Goal: Information Seeking & Learning: Compare options

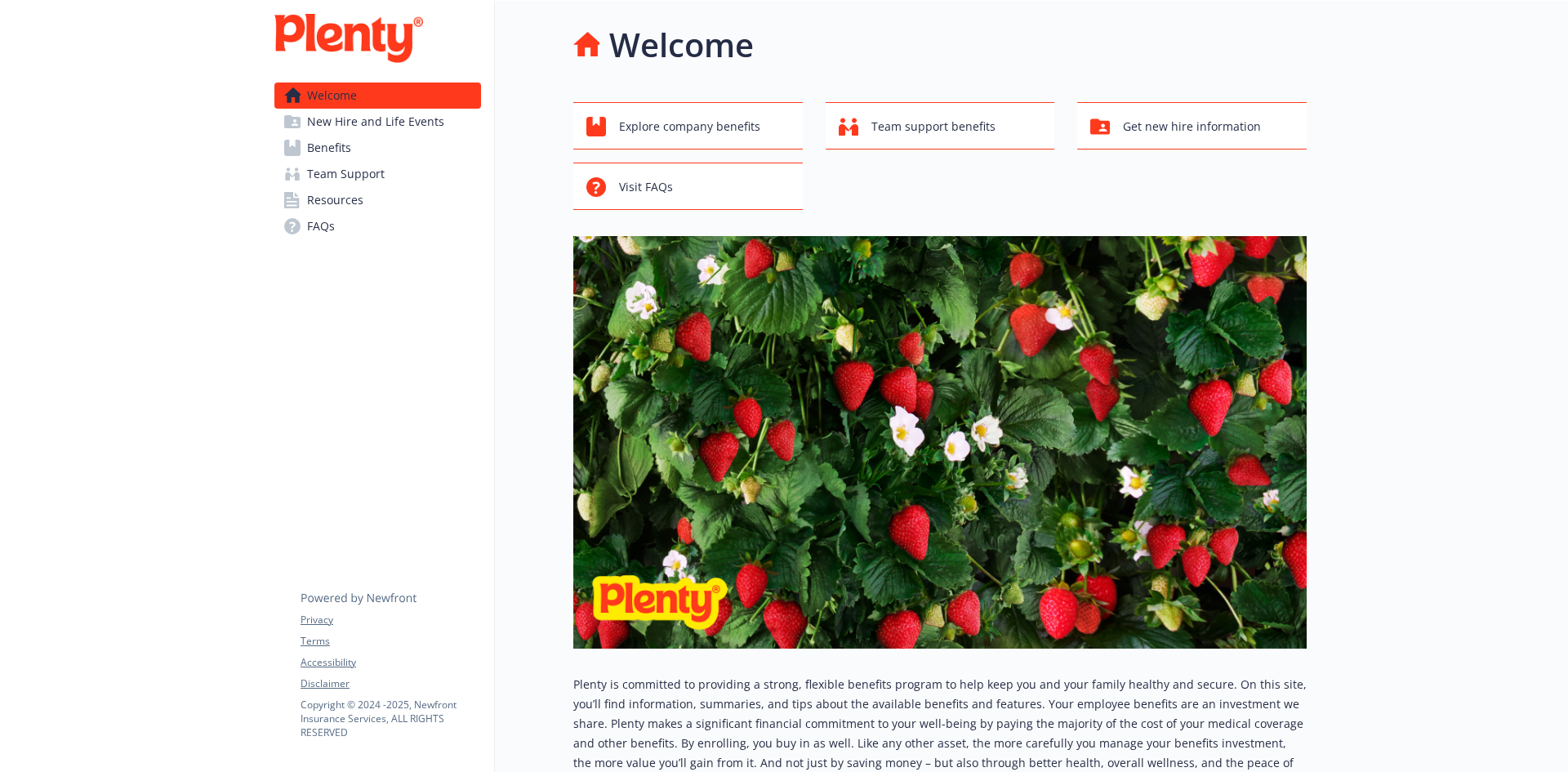
click at [337, 144] on span "Benefits" at bounding box center [329, 148] width 44 height 26
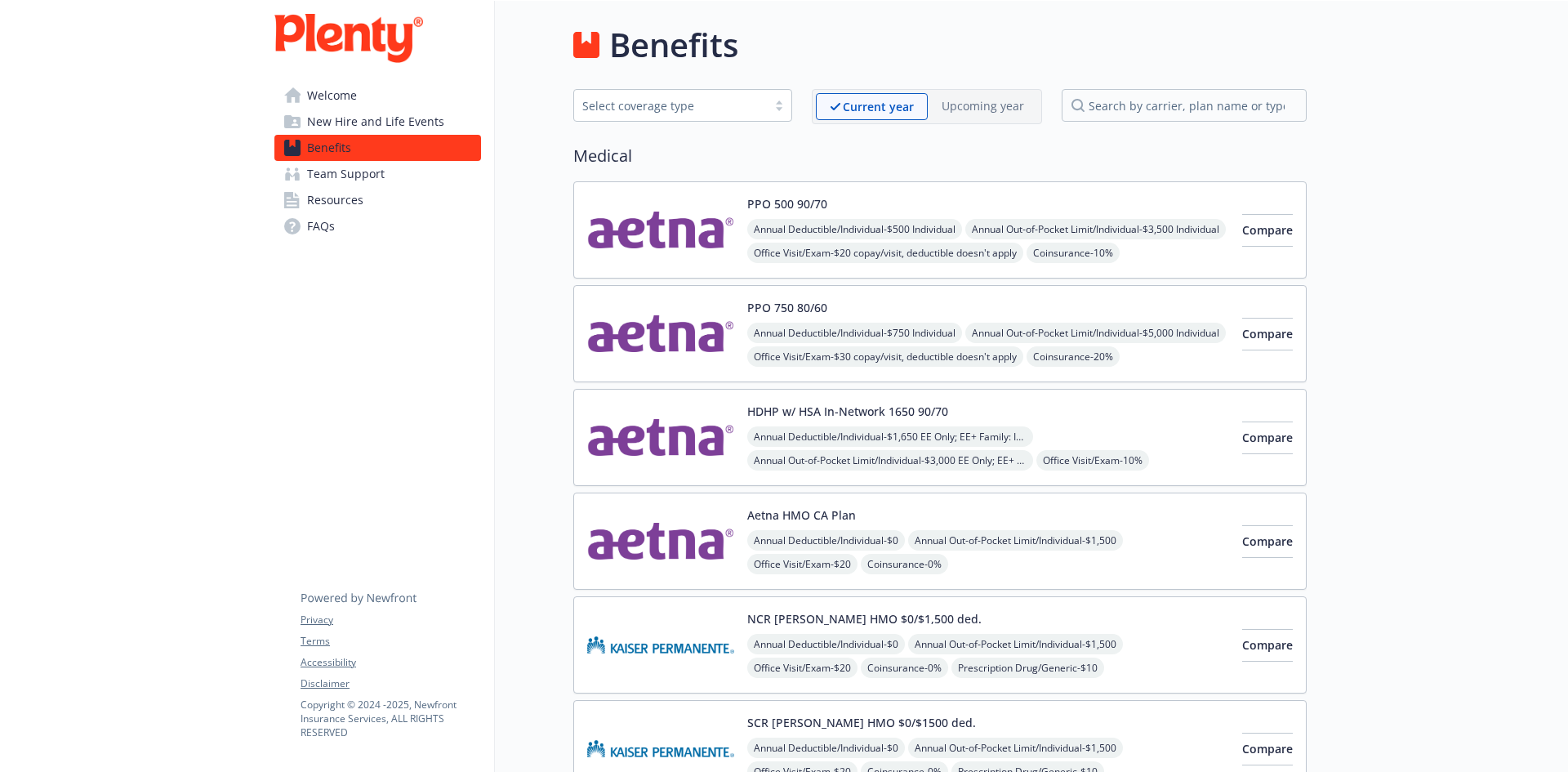
click at [1114, 226] on div "Annual Deductible/Individual - $500 Individual Annual Out-of-Pocket Limit/Indiv…" at bounding box center [987, 288] width 482 height 140
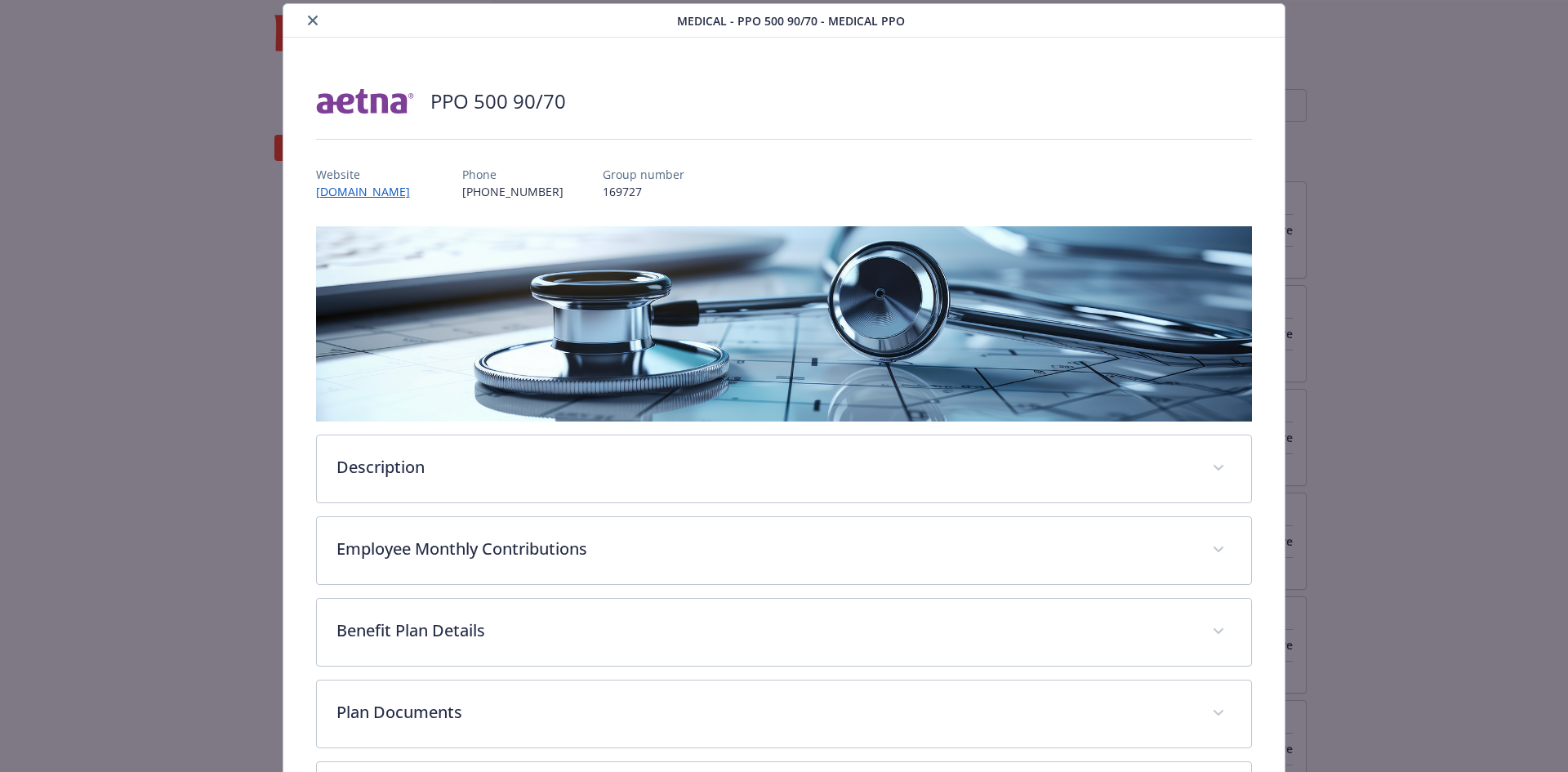
scroll to position [443, 0]
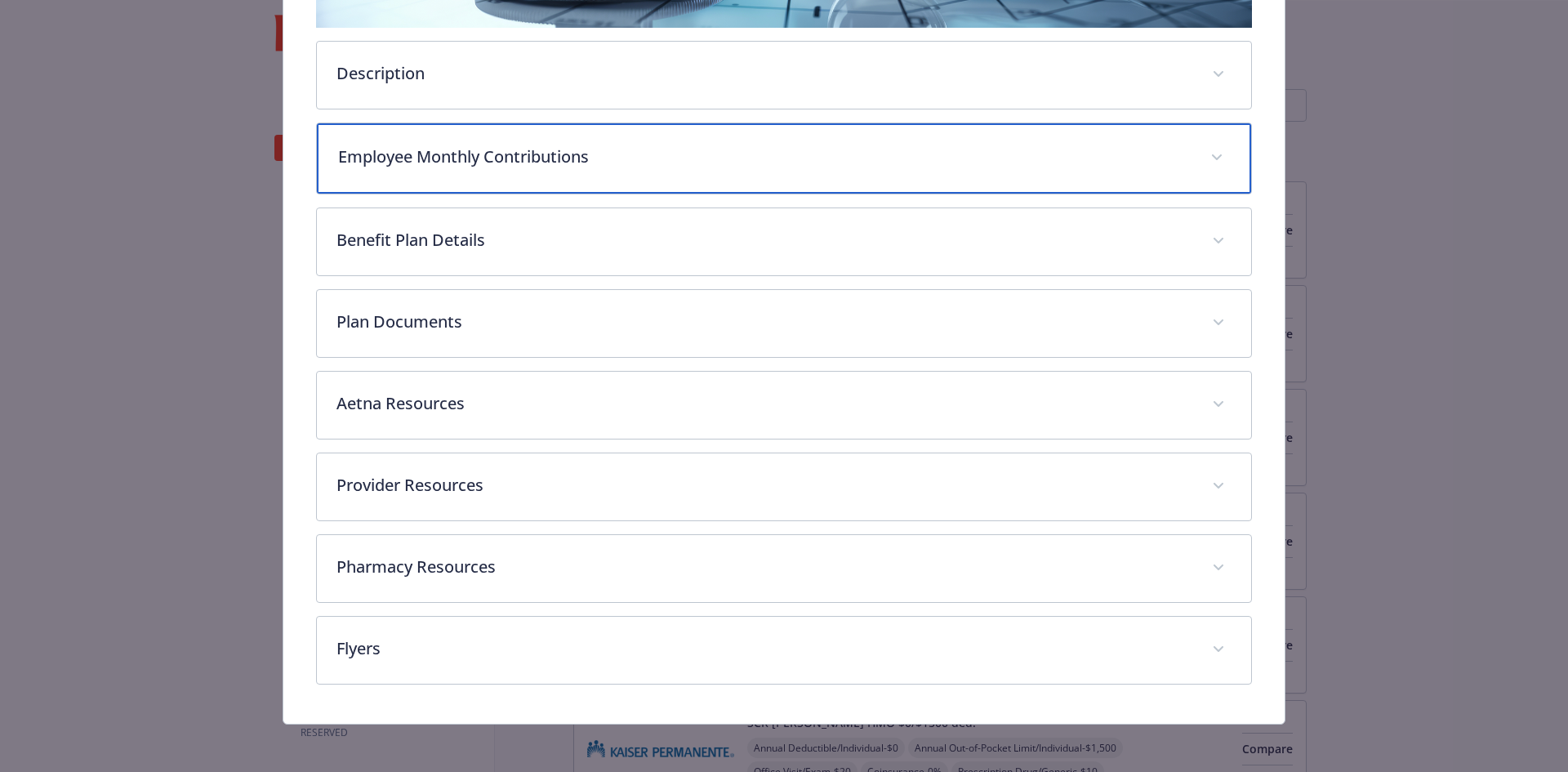
click at [564, 154] on p "Employee Monthly Contributions" at bounding box center [764, 157] width 853 height 25
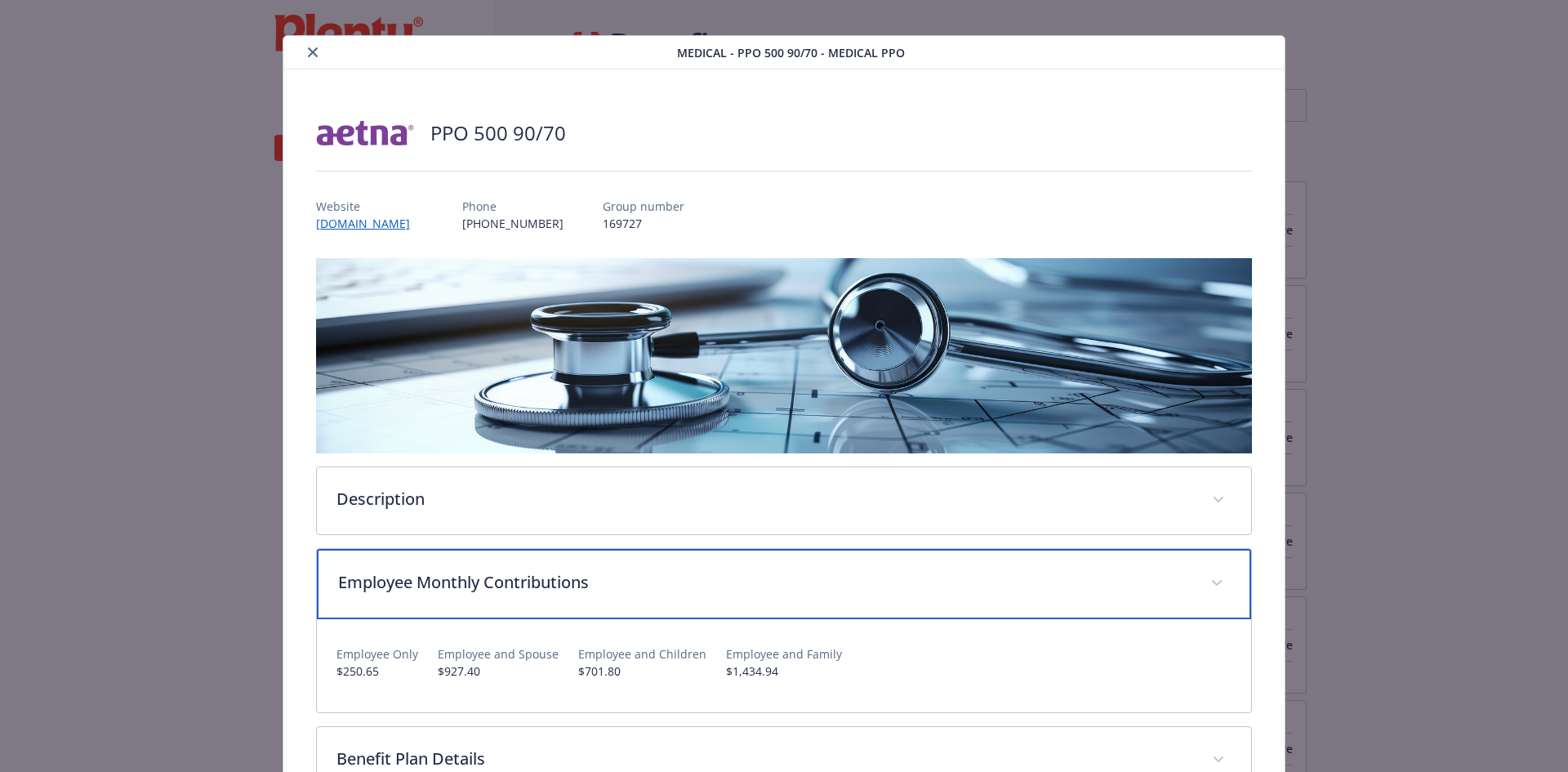
scroll to position [0, 0]
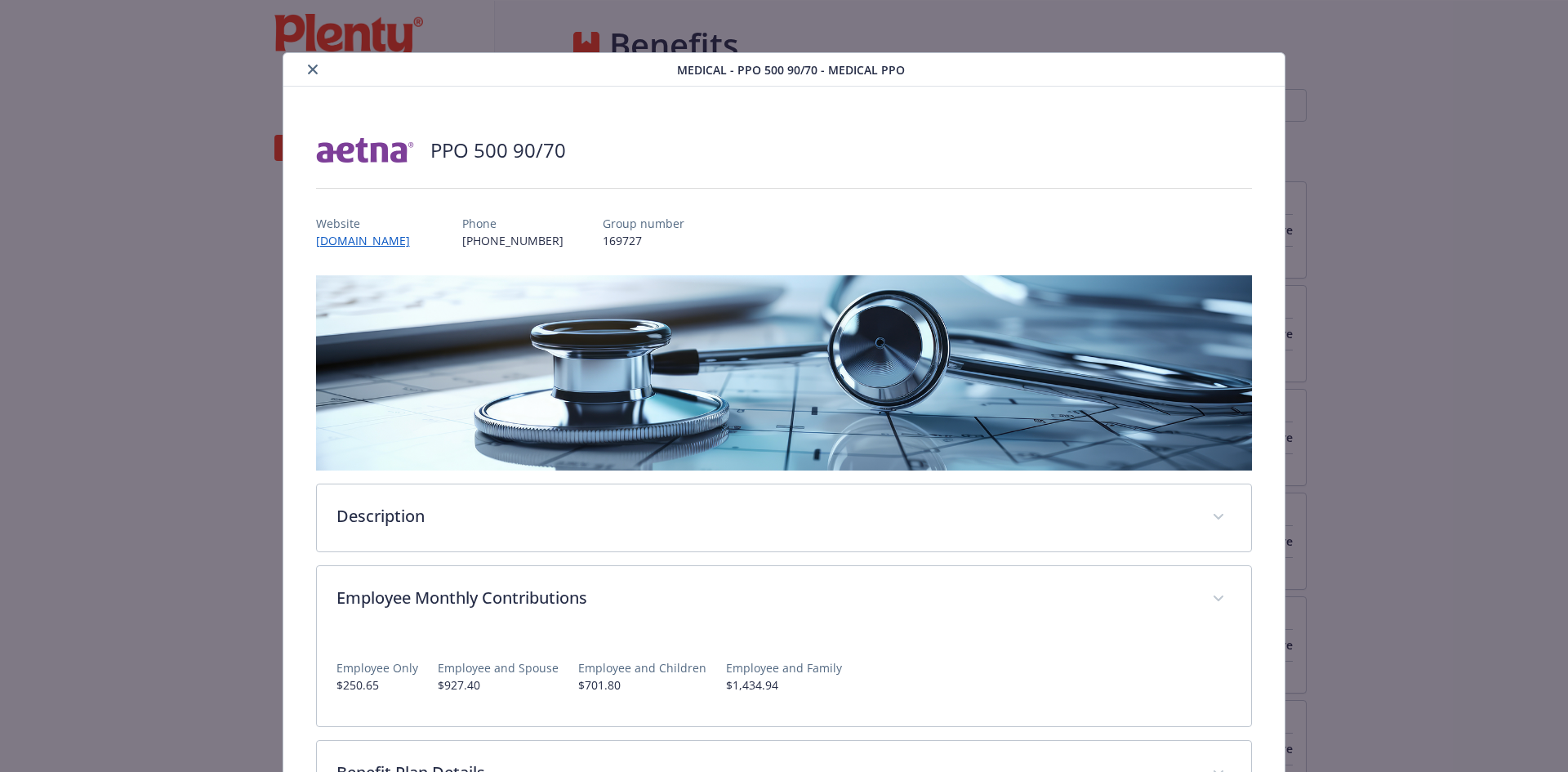
click at [308, 65] on icon "close" at bounding box center [313, 70] width 10 height 10
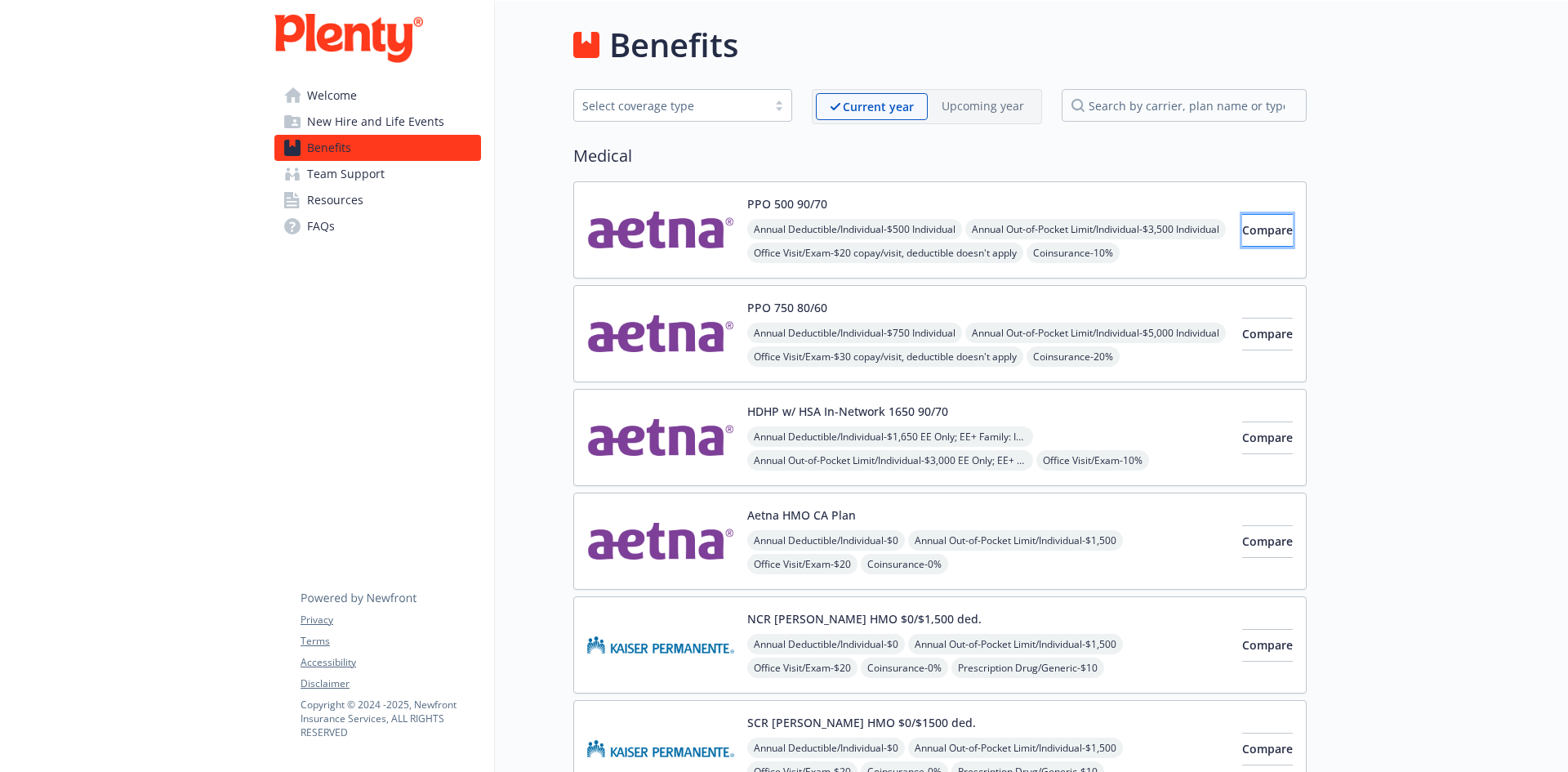
click at [1242, 242] on button "Compare" at bounding box center [1267, 230] width 51 height 33
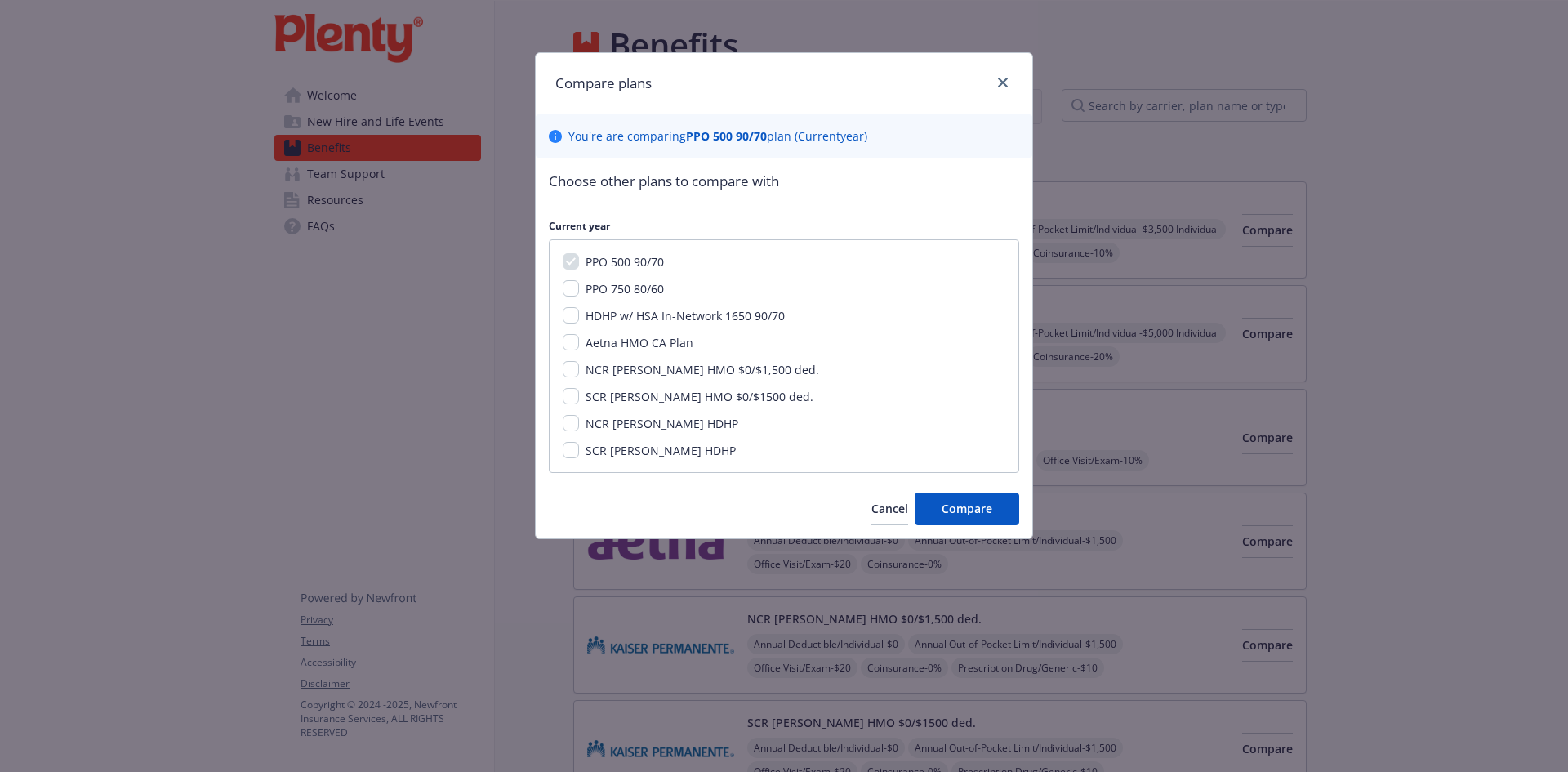
click at [599, 293] on span "PPO 750 80/60" at bounding box center [624, 289] width 78 height 16
click at [579, 293] on input "PPO 750 80/60" at bounding box center [570, 288] width 16 height 16
checkbox input "true"
click at [972, 504] on span "Compare" at bounding box center [966, 509] width 51 height 16
